Goal: Register for event/course

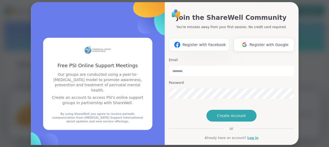
click at [194, 39] on button "Register with Facebook" at bounding box center [199, 44] width 60 height 13
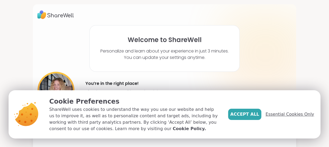
click at [279, 114] on span "Essential Cookies Only" at bounding box center [289, 114] width 48 height 6
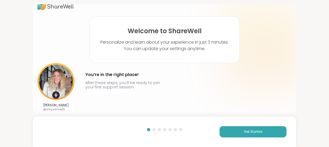
scroll to position [12, 0]
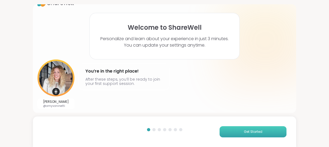
click at [247, 132] on span "Get Started" at bounding box center [253, 131] width 18 height 5
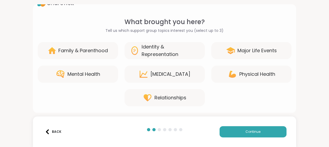
click at [94, 71] on div "Mental Health" at bounding box center [83, 73] width 33 height 7
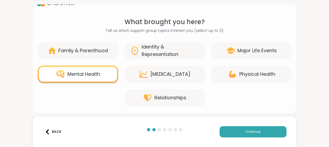
click at [174, 73] on div "[MEDICAL_DATA]" at bounding box center [170, 73] width 40 height 7
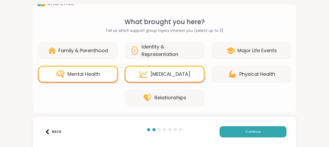
click at [245, 74] on div "Physical Health" at bounding box center [257, 73] width 36 height 7
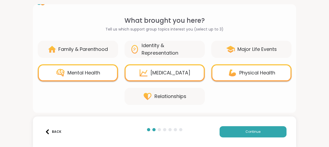
scroll to position [14, 0]
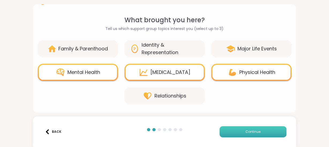
click at [243, 132] on button "Continue" at bounding box center [252, 131] width 67 height 11
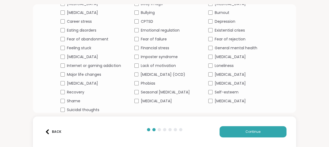
scroll to position [76, 0]
click at [221, 100] on div "[MEDICAL_DATA]" at bounding box center [238, 101] width 60 height 6
click at [220, 36] on div "Fear of rejection" at bounding box center [238, 39] width 60 height 6
click at [231, 134] on button "Continue" at bounding box center [252, 131] width 67 height 11
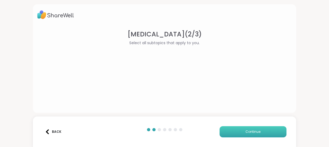
scroll to position [0, 0]
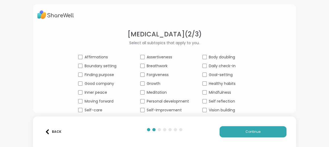
click at [98, 57] on span "Affirmations" at bounding box center [96, 57] width 23 height 6
click at [96, 66] on span "Boundary setting" at bounding box center [101, 66] width 32 height 6
click at [96, 75] on span "Finding purpose" at bounding box center [99, 75] width 29 height 6
click at [95, 84] on span "Good company" at bounding box center [99, 84] width 29 height 6
click at [96, 92] on span "Inner peace" at bounding box center [96, 93] width 22 height 6
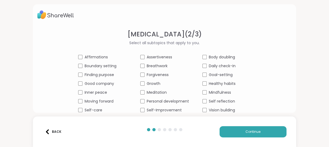
click at [98, 100] on span "Moving forward" at bounding box center [99, 101] width 29 height 6
click at [96, 109] on span "Self-care" at bounding box center [94, 110] width 18 height 6
click at [146, 57] on div "Assertiveness" at bounding box center [164, 57] width 49 height 6
click at [147, 66] on span "Breathwork" at bounding box center [157, 66] width 21 height 6
click at [152, 78] on div "Affirmations Assertiveness Body doubling Boundary setting Breathwork Daily chec…" at bounding box center [164, 87] width 173 height 67
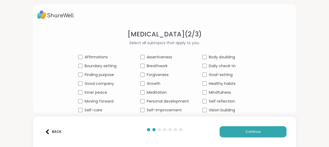
click at [150, 85] on span "Growth" at bounding box center [154, 84] width 14 height 6
click at [151, 75] on span "Forgiveness" at bounding box center [158, 75] width 22 height 6
click at [153, 91] on span "Meditation" at bounding box center [157, 93] width 20 height 6
click at [165, 101] on span "Personal development" at bounding box center [168, 101] width 42 height 6
drag, startPoint x: 166, startPoint y: 109, endPoint x: 178, endPoint y: 96, distance: 18.0
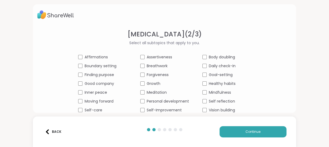
click at [166, 109] on span "Self-Improvement" at bounding box center [164, 110] width 35 height 6
click at [215, 59] on span "Body doubling" at bounding box center [222, 57] width 26 height 6
click at [214, 65] on span "Daily check-in" at bounding box center [222, 66] width 27 height 6
click at [215, 75] on span "Goal-setting" at bounding box center [221, 75] width 24 height 6
click at [215, 83] on span "Healthy habits" at bounding box center [222, 84] width 27 height 6
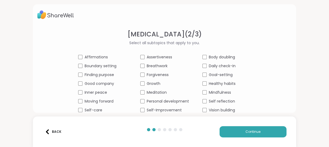
click at [214, 92] on span "Mindfulness" at bounding box center [220, 93] width 22 height 6
click at [214, 100] on span "Self reflection" at bounding box center [222, 101] width 26 height 6
drag, startPoint x: 218, startPoint y: 109, endPoint x: 240, endPoint y: 111, distance: 22.8
click at [218, 109] on span "Vision building" at bounding box center [222, 110] width 26 height 6
click at [249, 133] on span "Continue" at bounding box center [252, 131] width 15 height 5
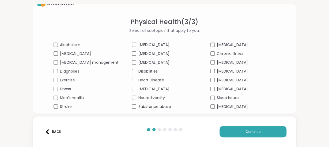
scroll to position [17, 0]
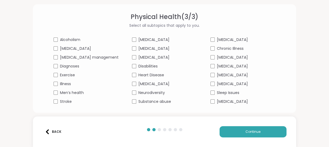
click at [64, 57] on div "Physical Health ( 3 / 3 ) Select all subtopics that apply to you. [MEDICAL_DATA…" at bounding box center [164, 58] width 254 height 92
click at [235, 127] on button "Continue" at bounding box center [252, 131] width 67 height 11
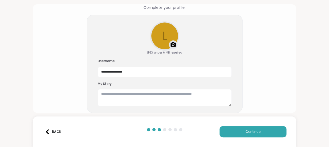
scroll to position [35, 0]
click at [165, 92] on textarea at bounding box center [165, 97] width 134 height 17
drag, startPoint x: 115, startPoint y: 71, endPoint x: 141, endPoint y: 72, distance: 25.7
click at [141, 72] on input "**********" at bounding box center [165, 72] width 134 height 11
type input "*********"
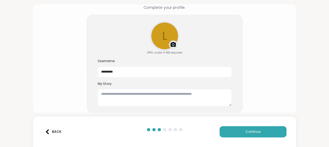
click at [153, 58] on div "l Upload a profile photo JPEG under 6 MB required Username ********* My Story" at bounding box center [165, 64] width 156 height 98
click at [162, 36] on div "Upload a profile photo" at bounding box center [164, 36] width 28 height 28
click at [139, 93] on textarea at bounding box center [165, 97] width 134 height 17
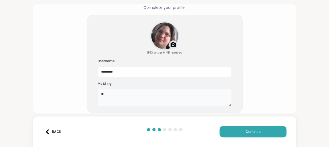
type textarea "*"
type textarea "*******"
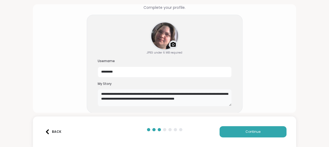
click at [128, 97] on textarea "**********" at bounding box center [165, 97] width 134 height 17
type textarea "**********"
click at [257, 132] on span "Continue" at bounding box center [252, 131] width 15 height 5
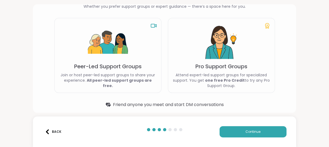
click at [109, 52] on img at bounding box center [108, 42] width 40 height 40
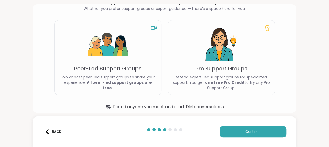
scroll to position [39, 0]
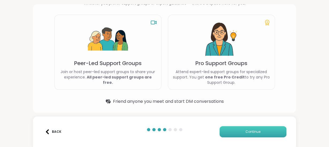
click at [245, 132] on button "Continue" at bounding box center [252, 131] width 67 height 11
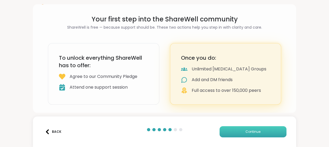
click at [233, 129] on button "Continue" at bounding box center [252, 131] width 67 height 11
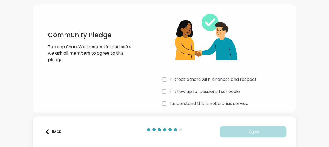
scroll to position [28, 0]
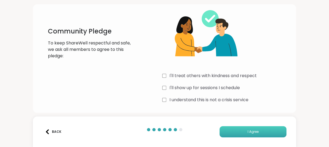
click at [241, 133] on button "I Agree" at bounding box center [252, 131] width 67 height 11
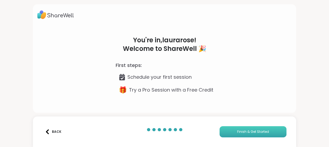
click at [233, 129] on button "Finish & Get Started" at bounding box center [252, 131] width 67 height 11
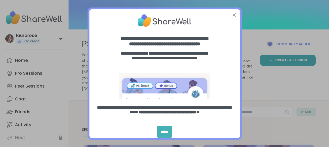
click at [166, 130] on div "*****" at bounding box center [164, 131] width 15 height 11
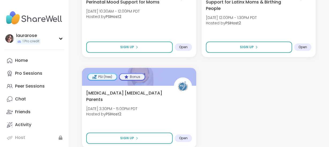
scroll to position [1197, 0]
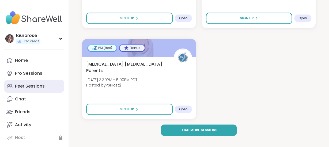
click at [46, 86] on link "Peer Sessions" at bounding box center [34, 86] width 60 height 13
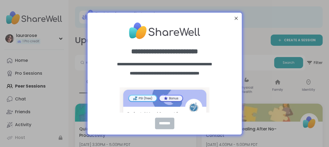
click at [169, 123] on div "********" at bounding box center [164, 122] width 19 height 11
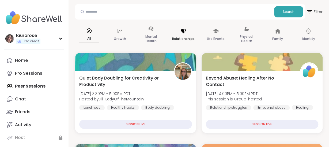
scroll to position [56, 0]
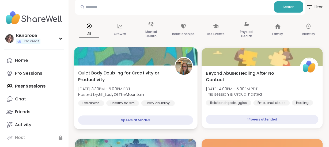
click at [166, 118] on div "9 peers attended" at bounding box center [135, 119] width 115 height 9
click at [169, 117] on div "9 peers attended" at bounding box center [135, 119] width 115 height 9
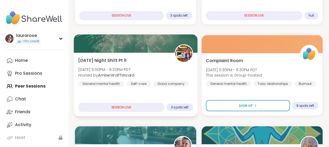
scroll to position [445, 0]
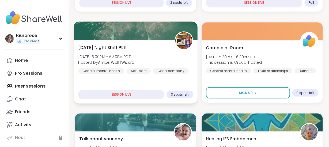
click at [177, 95] on span "3 spots left" at bounding box center [180, 94] width 18 height 4
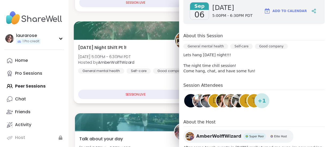
scroll to position [0, 0]
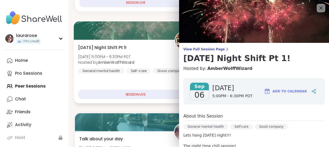
click at [287, 90] on span "Add to Calendar" at bounding box center [289, 91] width 34 height 5
drag, startPoint x: 321, startPoint y: 5, endPoint x: 313, endPoint y: 8, distance: 9.4
click at [321, 5] on icon at bounding box center [320, 8] width 6 height 6
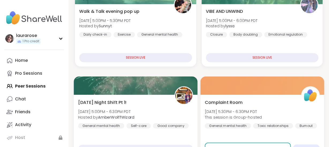
scroll to position [389, 0]
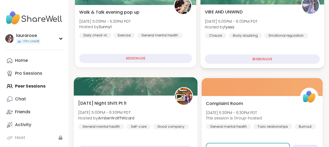
click at [237, 59] on div "SESSION LIVE" at bounding box center [261, 58] width 115 height 9
click at [230, 45] on div "VIBE AND UNWIND [DATE] 5:00PM - 6:00PM PDT Hosted by lyssa Closure Body doublin…" at bounding box center [262, 36] width 124 height 64
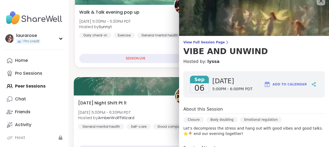
scroll to position [0, 0]
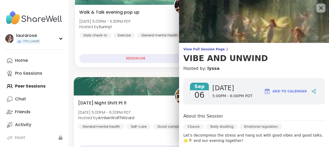
click at [319, 9] on icon at bounding box center [320, 8] width 7 height 7
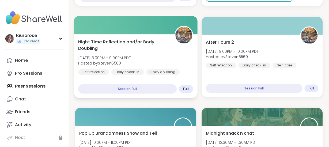
scroll to position [612, 0]
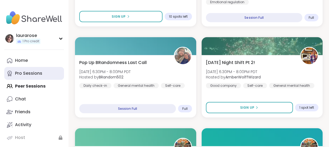
click at [25, 72] on div "Pro Sessions" at bounding box center [28, 73] width 27 height 6
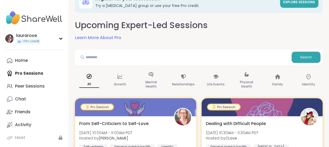
scroll to position [28, 0]
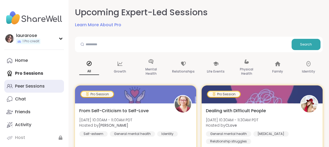
click at [29, 88] on div "Peer Sessions" at bounding box center [30, 86] width 30 height 6
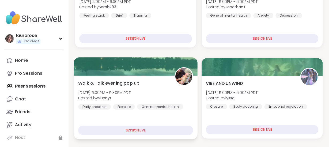
scroll to position [139, 0]
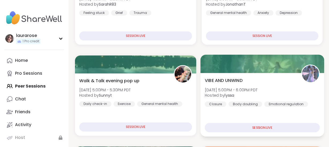
click at [309, 75] on img at bounding box center [309, 73] width 17 height 17
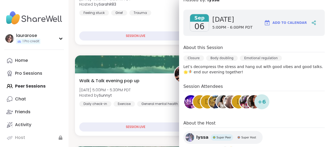
scroll to position [106, 0]
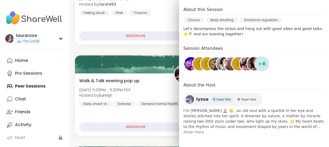
click at [263, 64] on span "+ 6" at bounding box center [262, 64] width 8 height 8
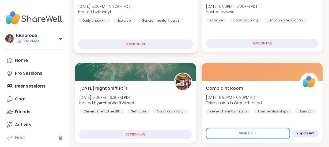
scroll to position [250, 0]
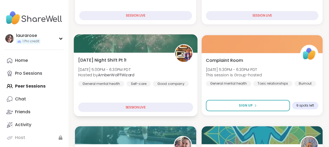
click at [168, 104] on div "SESSION LIVE" at bounding box center [135, 106] width 115 height 9
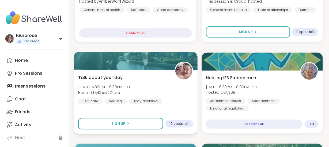
scroll to position [334, 0]
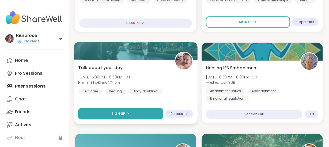
click at [132, 112] on button "Sign Up" at bounding box center [120, 113] width 85 height 11
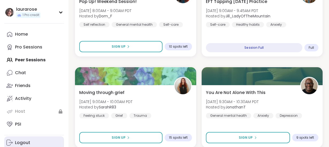
scroll to position [40, 0]
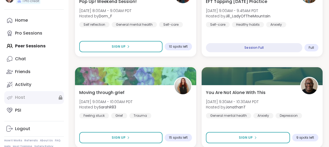
click at [25, 95] on link "Host" at bounding box center [34, 97] width 60 height 13
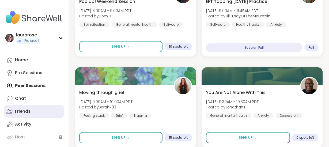
scroll to position [0, 0]
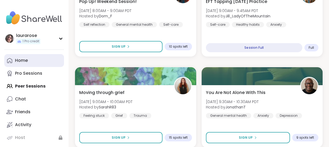
click at [36, 63] on link "Home" at bounding box center [34, 60] width 60 height 13
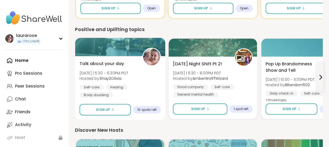
scroll to position [250, 0]
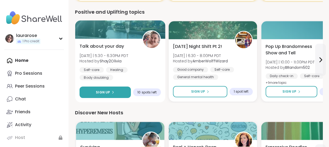
click at [120, 91] on button "Sign Up" at bounding box center [104, 91] width 51 height 11
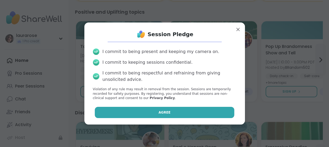
click at [169, 110] on button "Agree" at bounding box center [164, 112] width 139 height 11
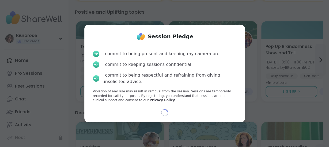
select select "**"
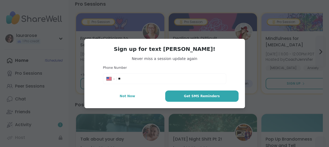
click at [136, 78] on input "**" at bounding box center [170, 78] width 105 height 5
click at [135, 79] on input "**" at bounding box center [170, 78] width 105 height 5
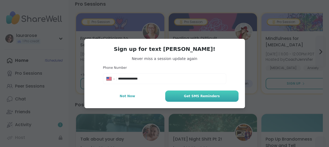
type input "**********"
click at [204, 98] on span "Get SMS Reminders" at bounding box center [202, 96] width 36 height 5
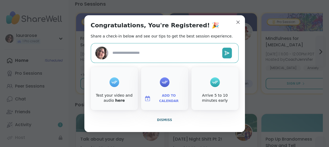
click at [115, 82] on icon at bounding box center [114, 82] width 9 height 8
click at [115, 96] on div "Test your video and audio here" at bounding box center [114, 98] width 45 height 10
click at [116, 81] on icon at bounding box center [114, 82] width 9 height 8
click at [115, 102] on link "here" at bounding box center [120, 100] width 10 height 4
